Goal: Task Accomplishment & Management: Manage account settings

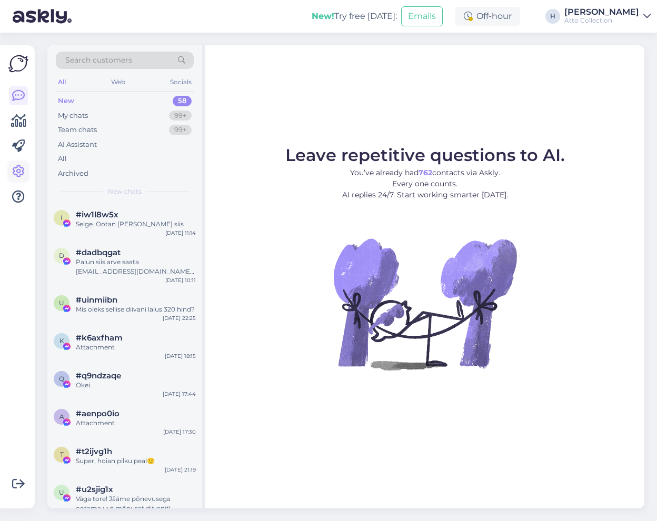
click at [22, 167] on icon at bounding box center [18, 171] width 13 height 13
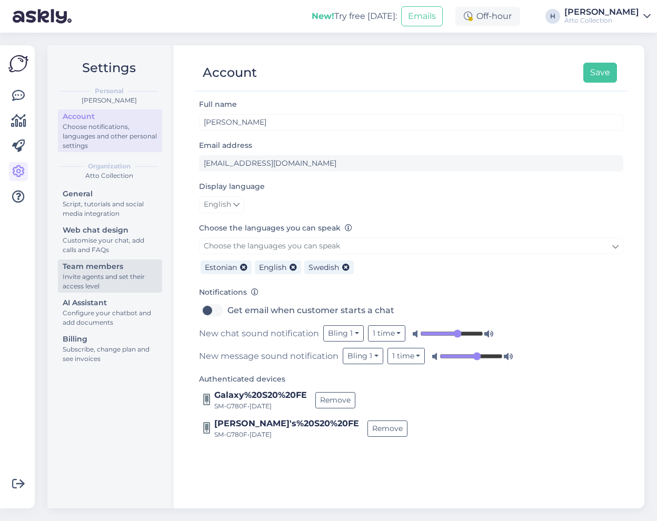
click at [105, 273] on div "Invite agents and set their access level" at bounding box center [110, 281] width 95 height 19
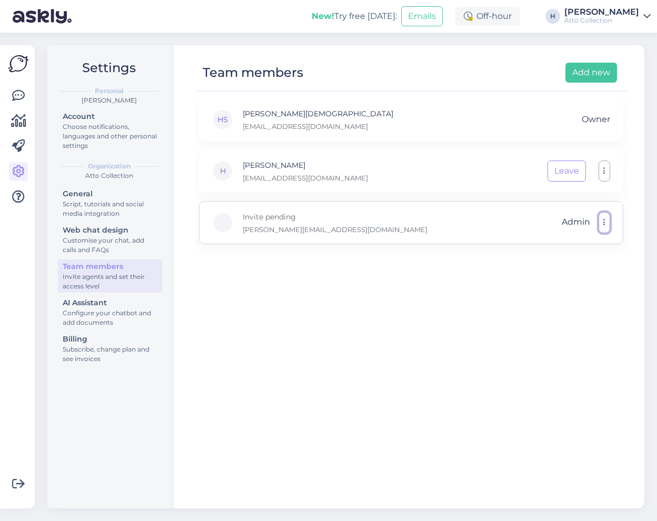
click at [605, 227] on button "button" at bounding box center [605, 222] width 12 height 21
click at [285, 304] on div "HS [PERSON_NAME] [EMAIL_ADDRESS][DOMAIN_NAME] Owner H Harri [EMAIL_ADDRESS][DOM…" at bounding box center [411, 298] width 433 height 401
click at [20, 95] on icon at bounding box center [18, 95] width 13 height 13
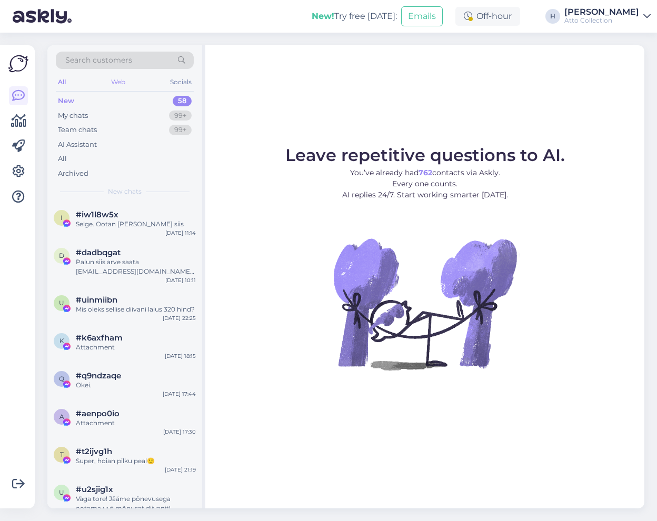
click at [122, 85] on div "Web" at bounding box center [118, 82] width 18 height 14
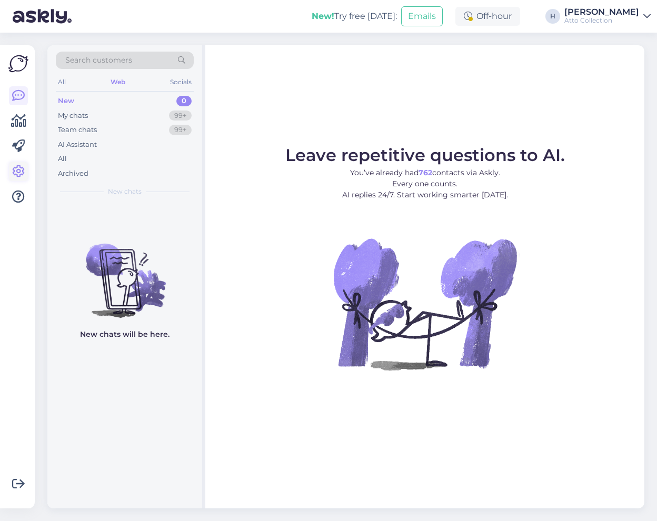
click at [16, 168] on icon at bounding box center [18, 171] width 13 height 13
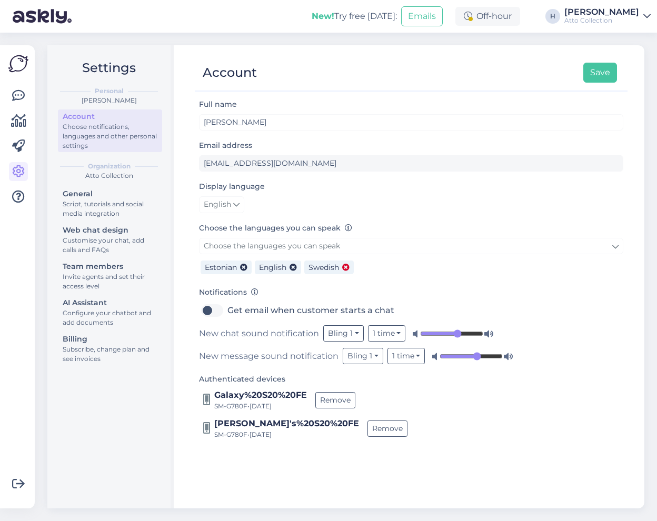
click at [346, 268] on icon at bounding box center [345, 267] width 7 height 7
click at [614, 76] on button "Save" at bounding box center [600, 73] width 34 height 20
